Goal: Find specific page/section

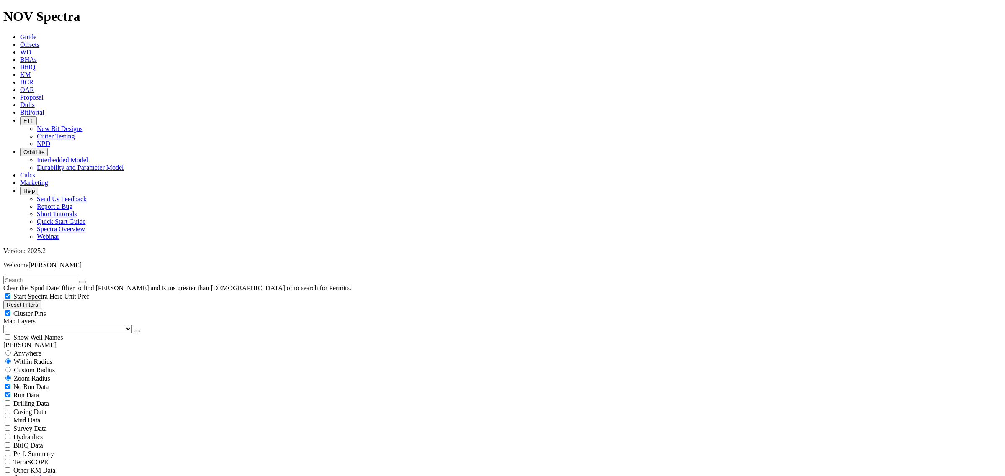
click at [82, 125] on link "New Bit Designs" at bounding box center [60, 128] width 46 height 7
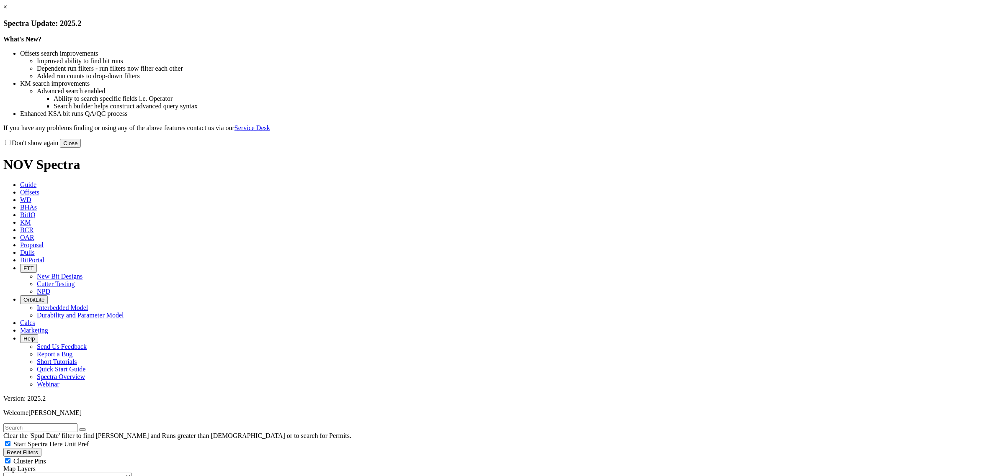
click at [81, 148] on button "Close" at bounding box center [70, 143] width 21 height 9
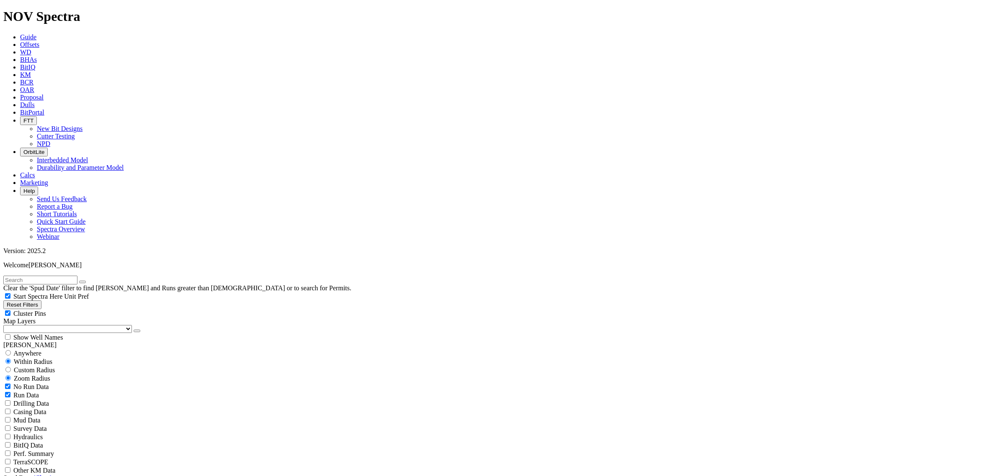
click at [37, 116] on button "FTT" at bounding box center [28, 120] width 17 height 9
click at [82, 125] on link "New Bit Designs" at bounding box center [60, 128] width 46 height 7
